Goal: Task Accomplishment & Management: Manage account settings

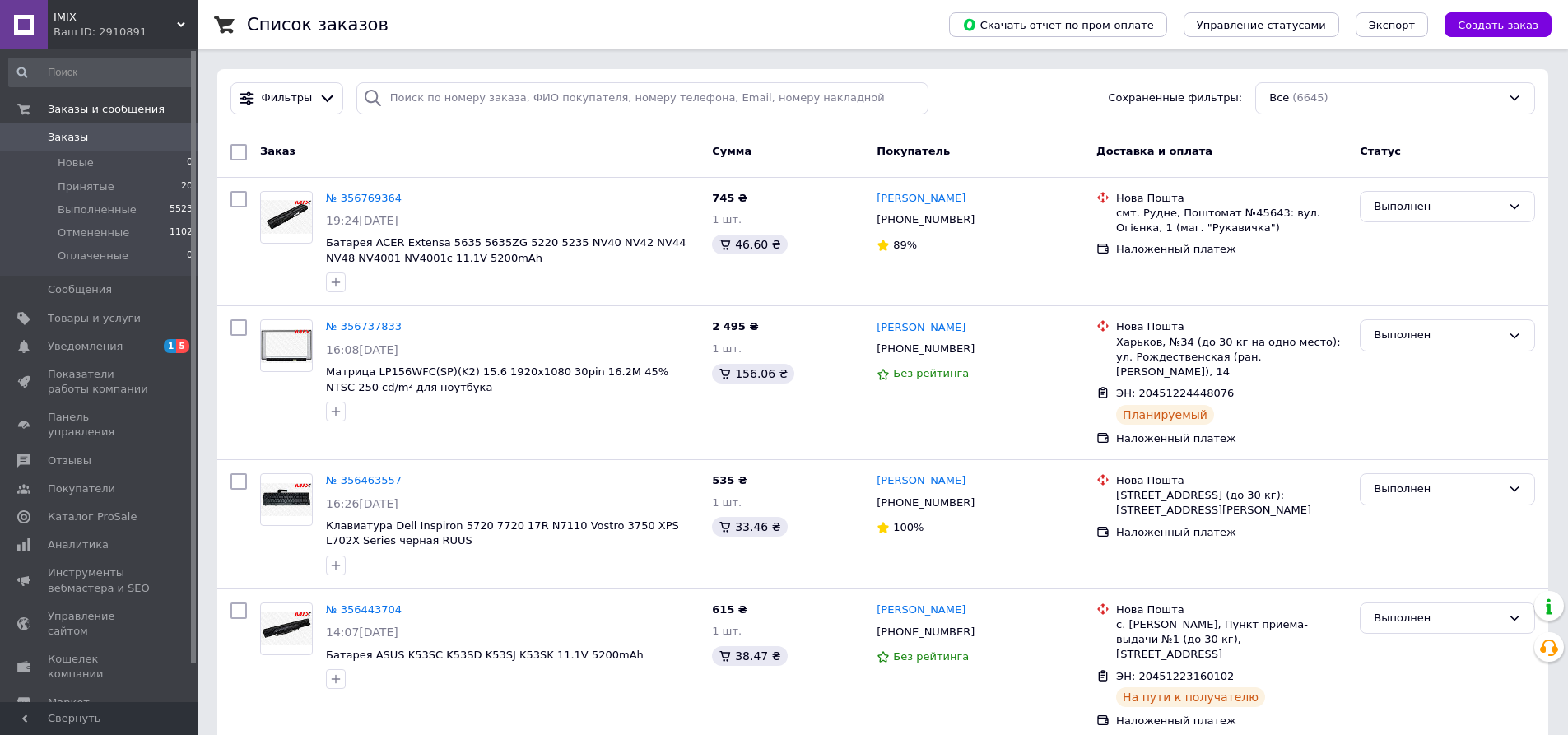
drag, startPoint x: 662, startPoint y: 28, endPoint x: 536, endPoint y: 43, distance: 126.9
click at [661, 29] on div "Список заказов" at bounding box center [582, 24] width 669 height 49
click at [133, 32] on div "Ваш ID: 2910891" at bounding box center [125, 32] width 144 height 15
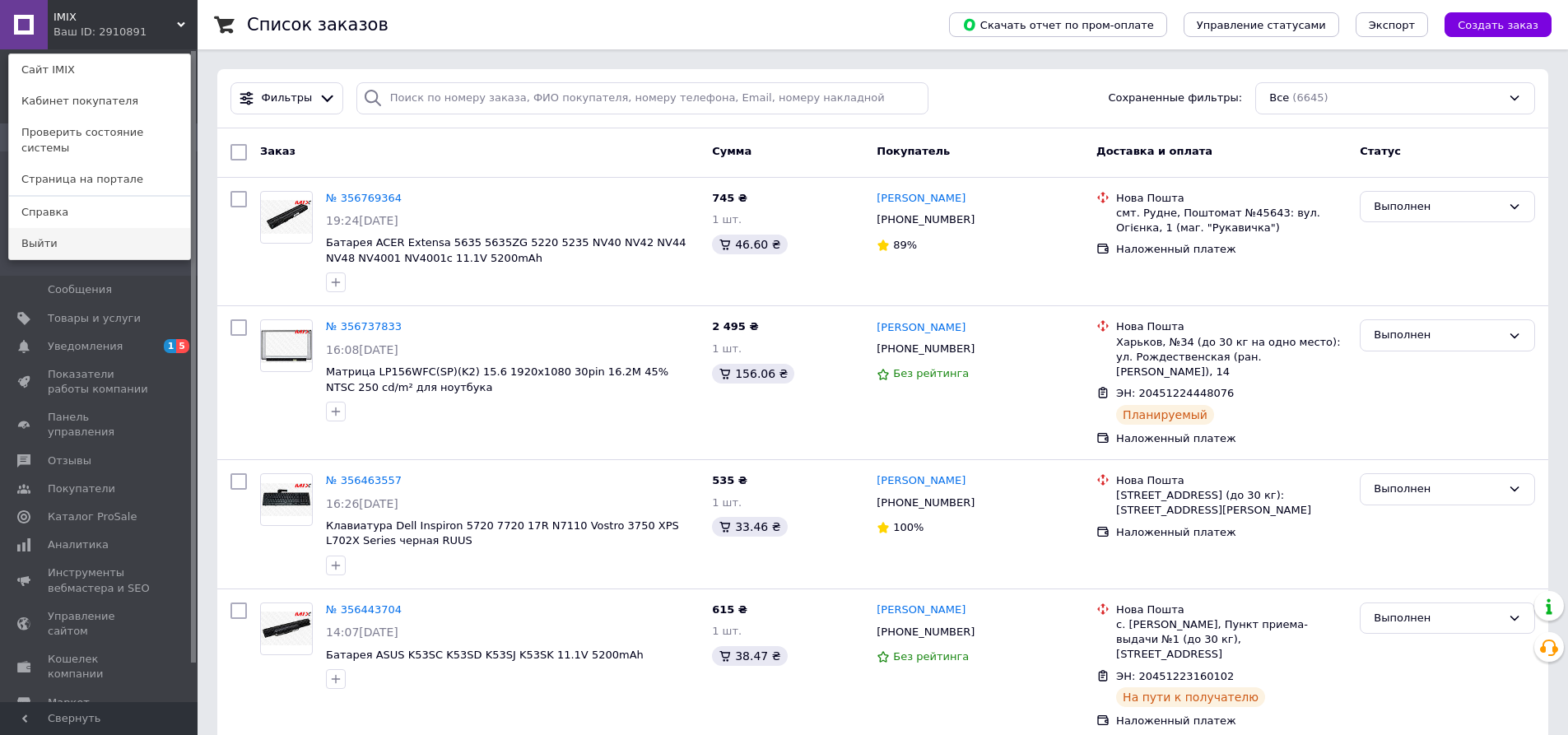
click at [83, 229] on link "Выйти" at bounding box center [99, 244] width 181 height 31
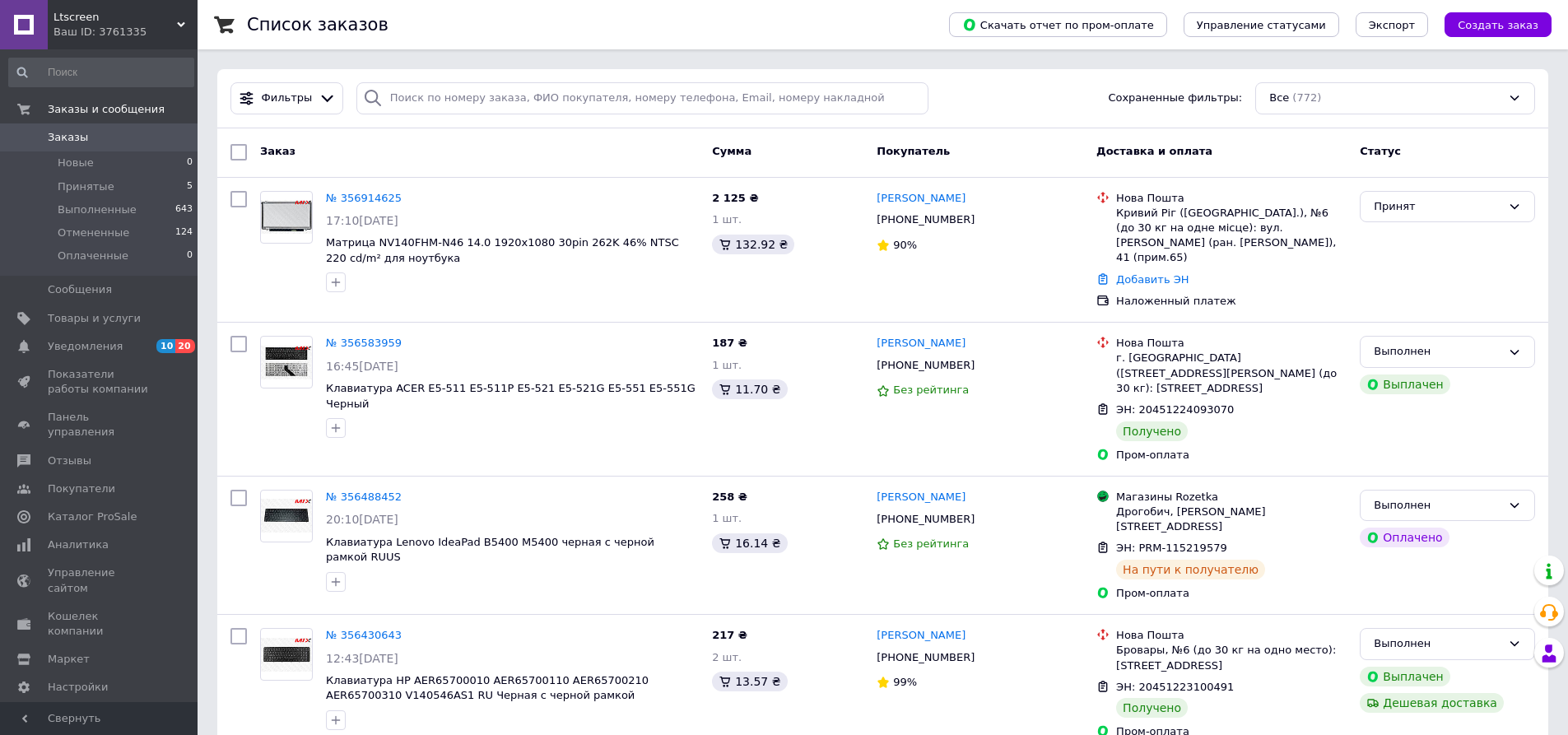
click at [62, 136] on span "Заказы" at bounding box center [68, 137] width 40 height 15
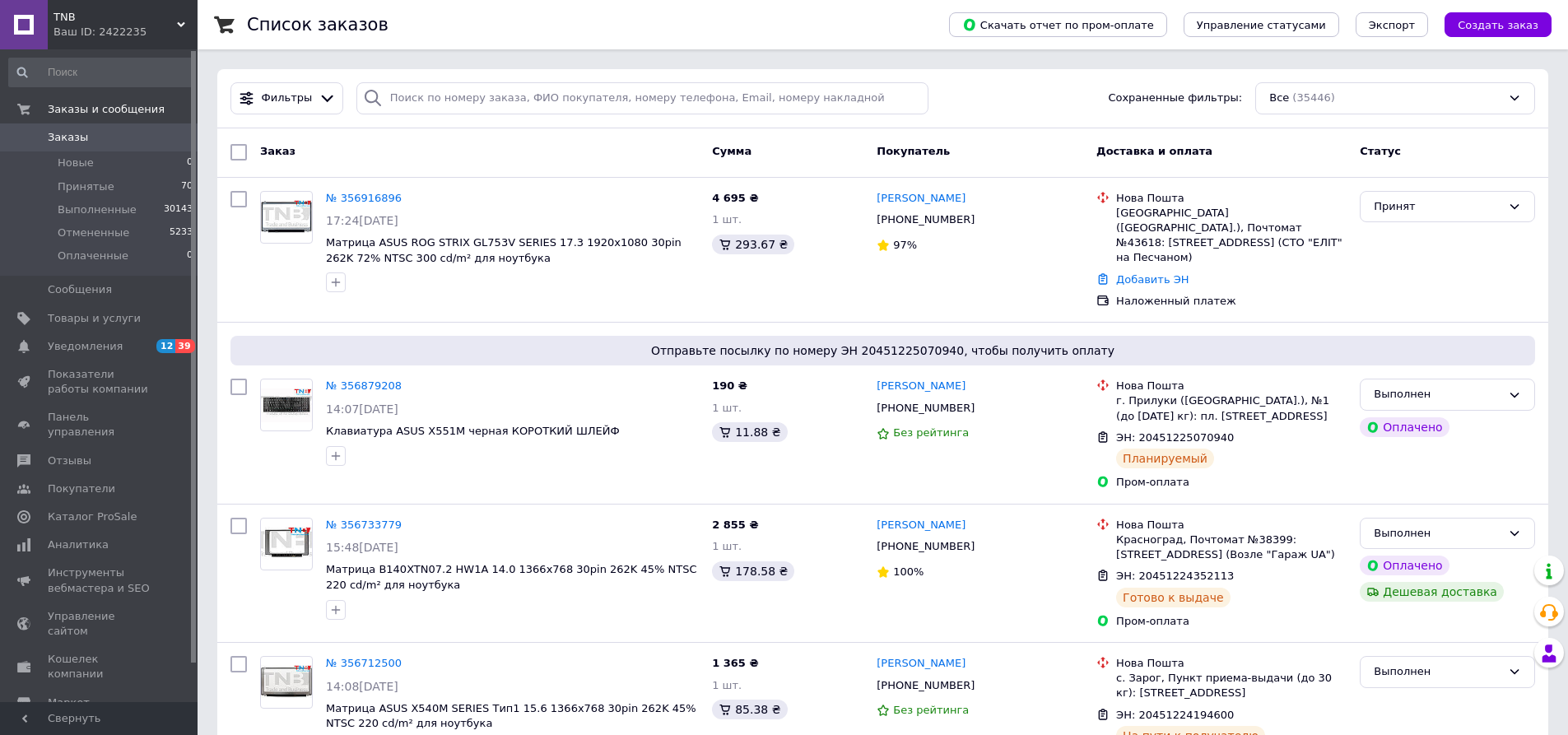
click at [106, 124] on link "Заказы 0" at bounding box center [101, 136] width 202 height 28
click at [70, 140] on span "Заказы" at bounding box center [68, 137] width 40 height 15
click at [106, 143] on span "Заказы" at bounding box center [100, 137] width 104 height 15
click at [64, 134] on span "Заказы" at bounding box center [68, 137] width 40 height 15
